Goal: Book appointment/travel/reservation

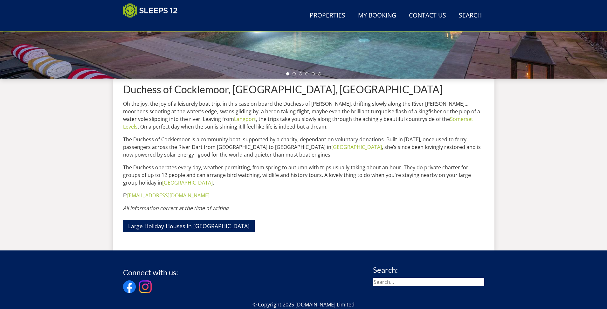
scroll to position [197, 0]
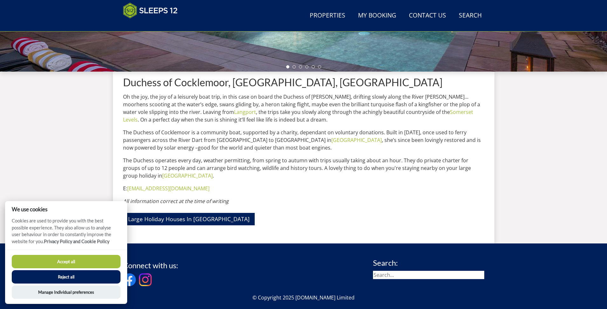
click at [68, 261] on button "Accept all" at bounding box center [66, 261] width 109 height 13
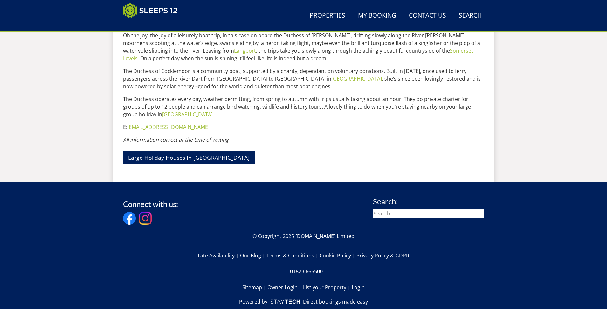
scroll to position [275, 0]
